Goal: Entertainment & Leisure: Consume media (video, audio)

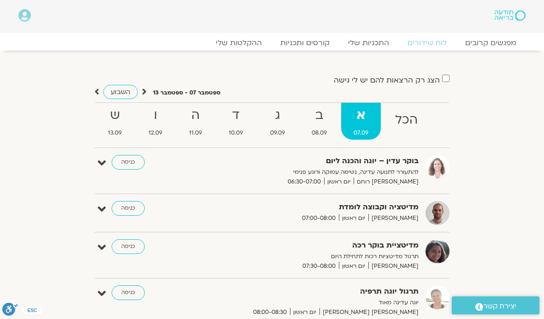
click at [281, 118] on strong "ג" at bounding box center [278, 115] width 40 height 21
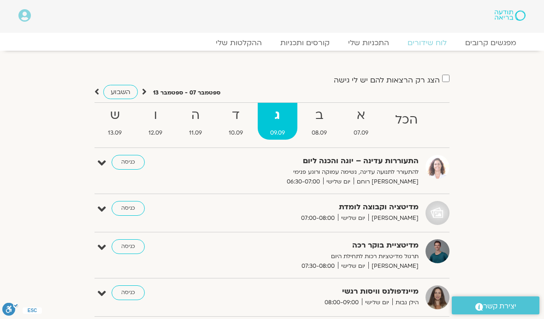
click at [242, 39] on link "ההקלטות שלי" at bounding box center [239, 42] width 65 height 9
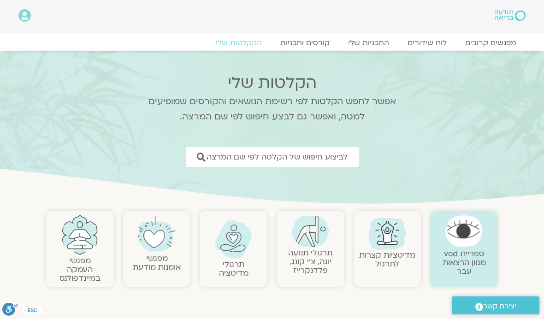
click at [228, 259] on link "תרגולי מדיטציה" at bounding box center [234, 268] width 30 height 19
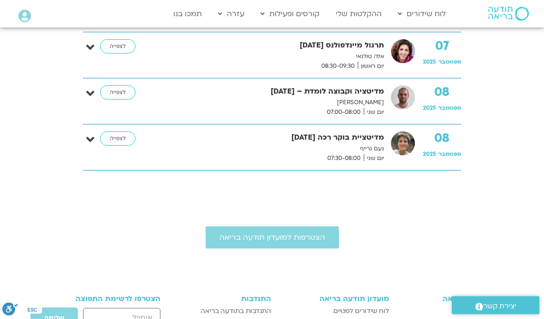
scroll to position [883, 0]
click at [124, 95] on link "לצפייה" at bounding box center [118, 92] width 36 height 15
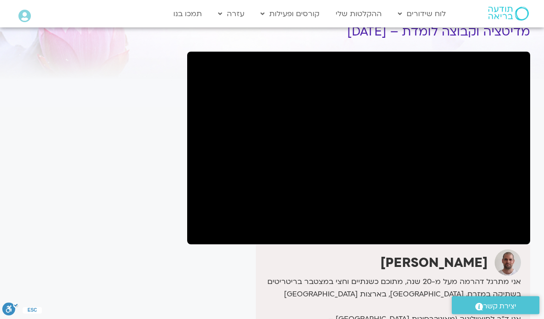
scroll to position [44, 0]
